Goal: Task Accomplishment & Management: Manage account settings

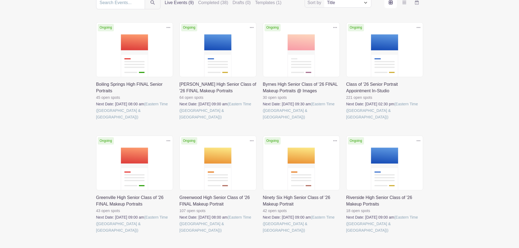
scroll to position [82, 0]
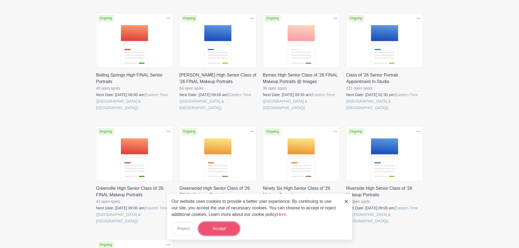
click at [215, 231] on button "Accept" at bounding box center [219, 229] width 41 height 13
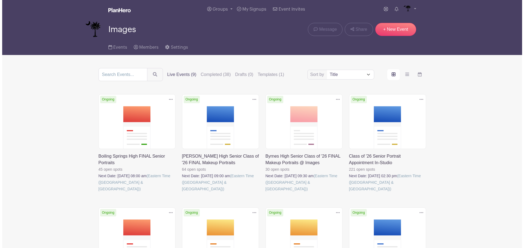
scroll to position [0, 0]
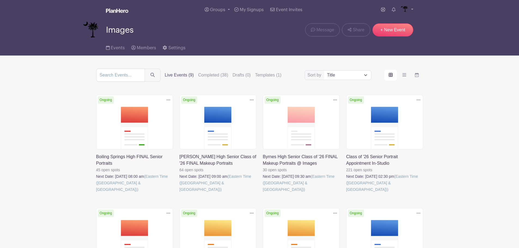
click at [347, 193] on link at bounding box center [347, 193] width 0 height 0
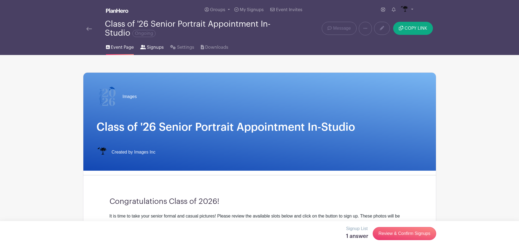
click at [157, 46] on span "Signups" at bounding box center [155, 47] width 17 height 7
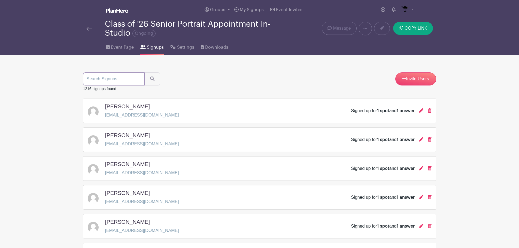
click at [127, 84] on input "search" at bounding box center [114, 79] width 62 height 13
type input "greyson"
click at [145, 73] on button "submit" at bounding box center [153, 79] width 16 height 13
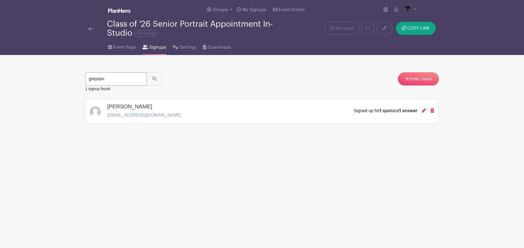
click at [121, 77] on input "greyson" at bounding box center [116, 79] width 62 height 13
type input "[PERSON_NAME]"
click at [146, 73] on button "submit" at bounding box center [154, 79] width 16 height 13
